Goal: Task Accomplishment & Management: Manage account settings

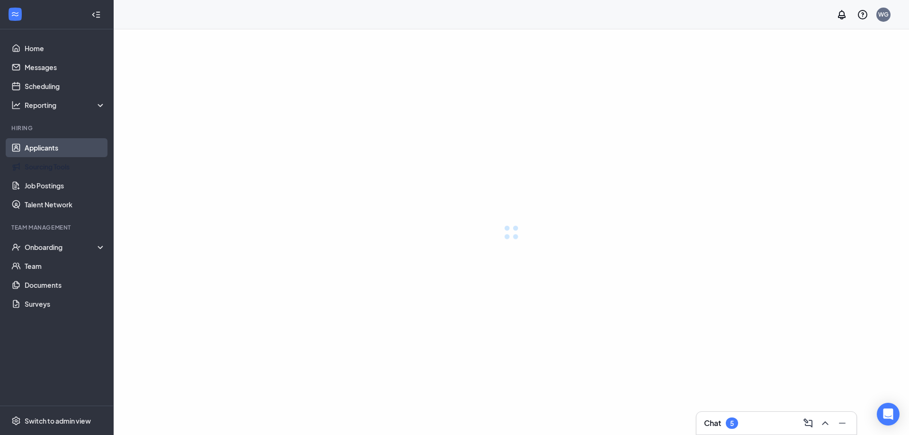
click at [41, 147] on link "Applicants" at bounding box center [65, 147] width 81 height 19
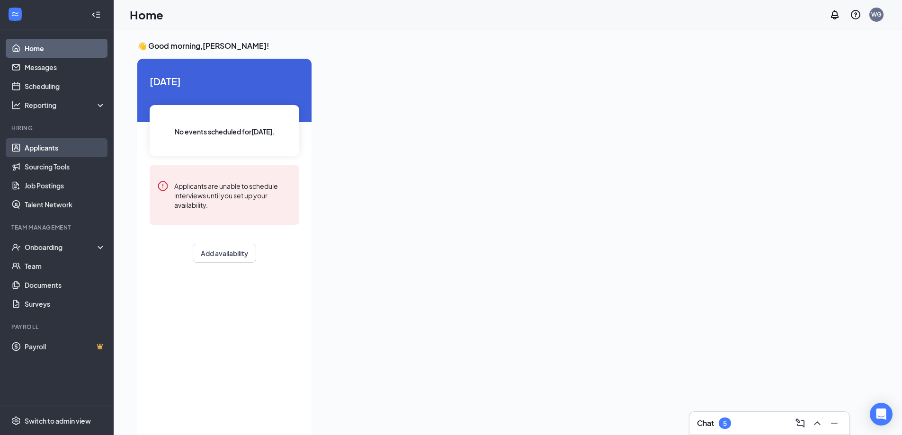
click at [44, 146] on link "Applicants" at bounding box center [65, 147] width 81 height 19
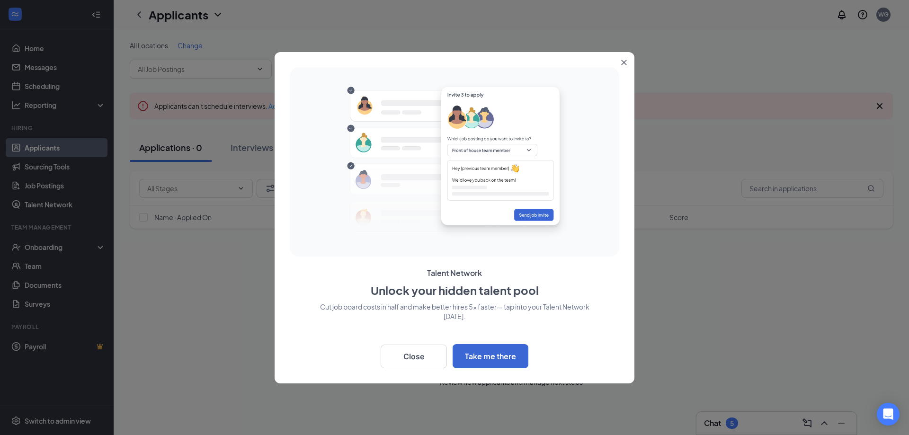
click at [624, 62] on icon "Close" at bounding box center [623, 62] width 5 height 5
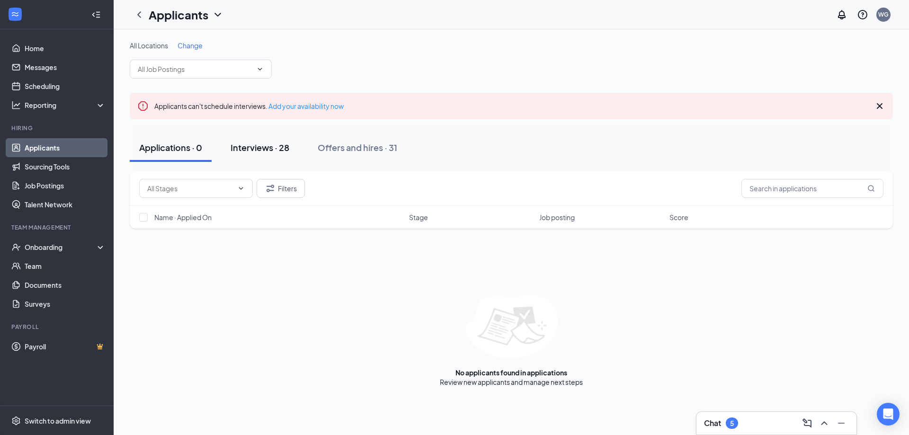
click at [258, 150] on div "Interviews · 28" at bounding box center [260, 148] width 59 height 12
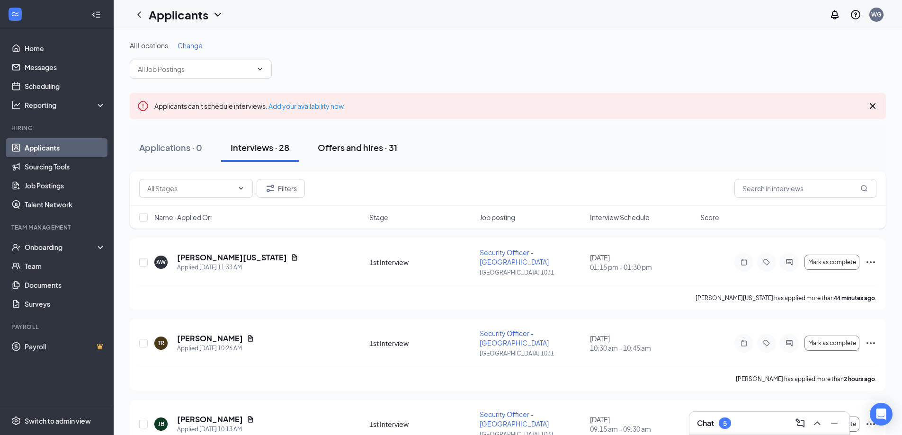
click at [328, 149] on div "Offers and hires · 31" at bounding box center [358, 148] width 80 height 12
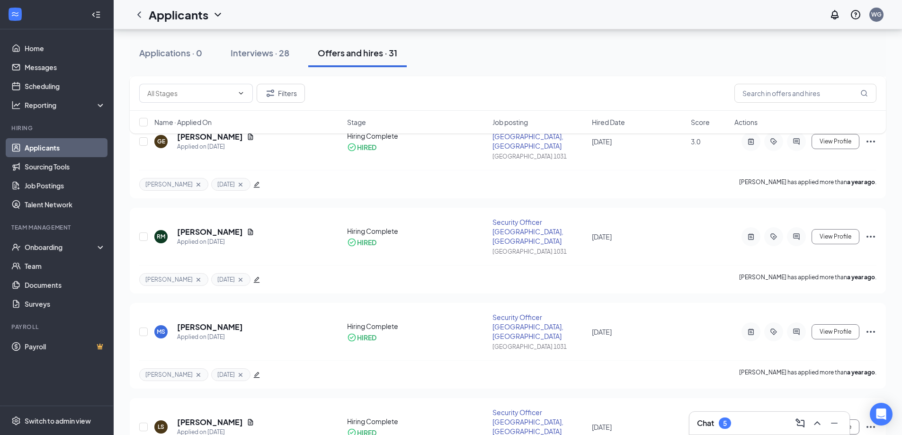
scroll to position [2380, 0]
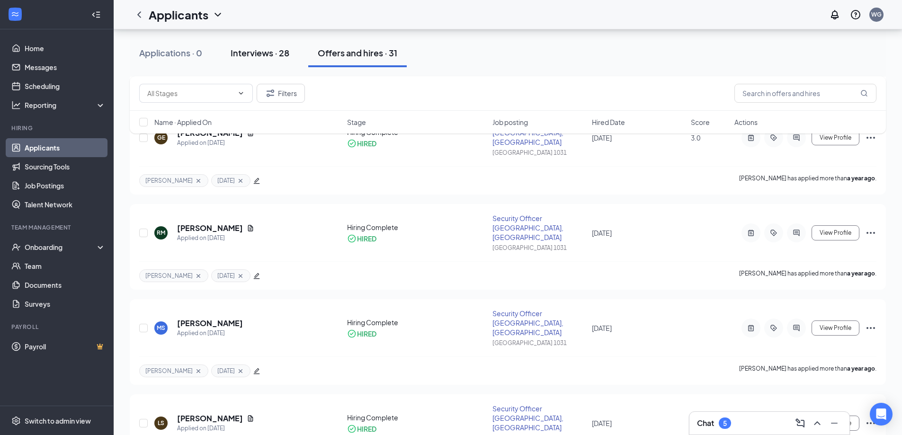
click at [244, 57] on div "Interviews · 28" at bounding box center [260, 53] width 59 height 12
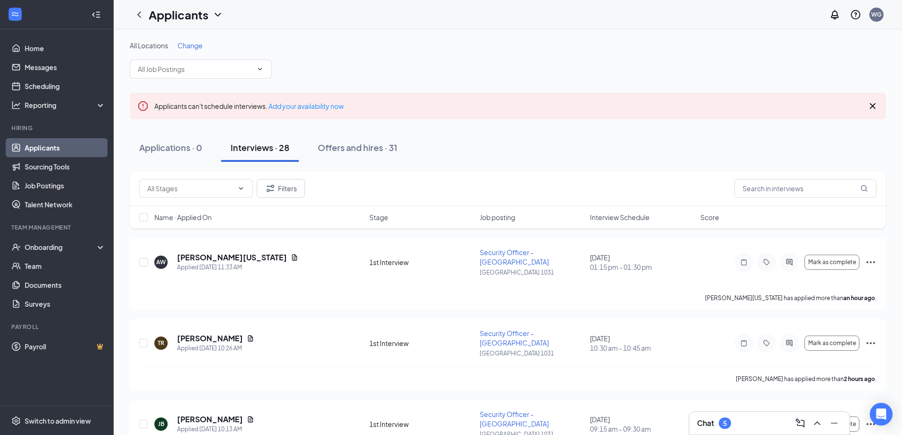
click at [178, 59] on div "All Locations Change" at bounding box center [508, 60] width 756 height 38
click at [279, 64] on div "All Locations Change" at bounding box center [508, 60] width 756 height 38
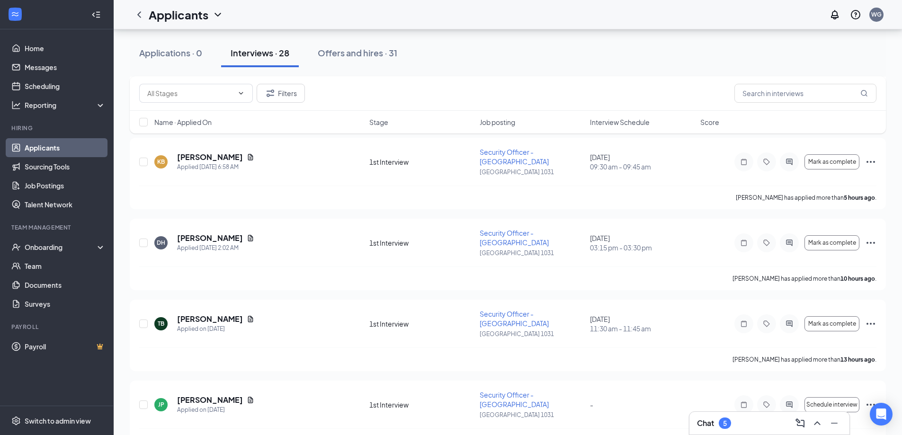
scroll to position [521, 0]
